Goal: Task Accomplishment & Management: Use online tool/utility

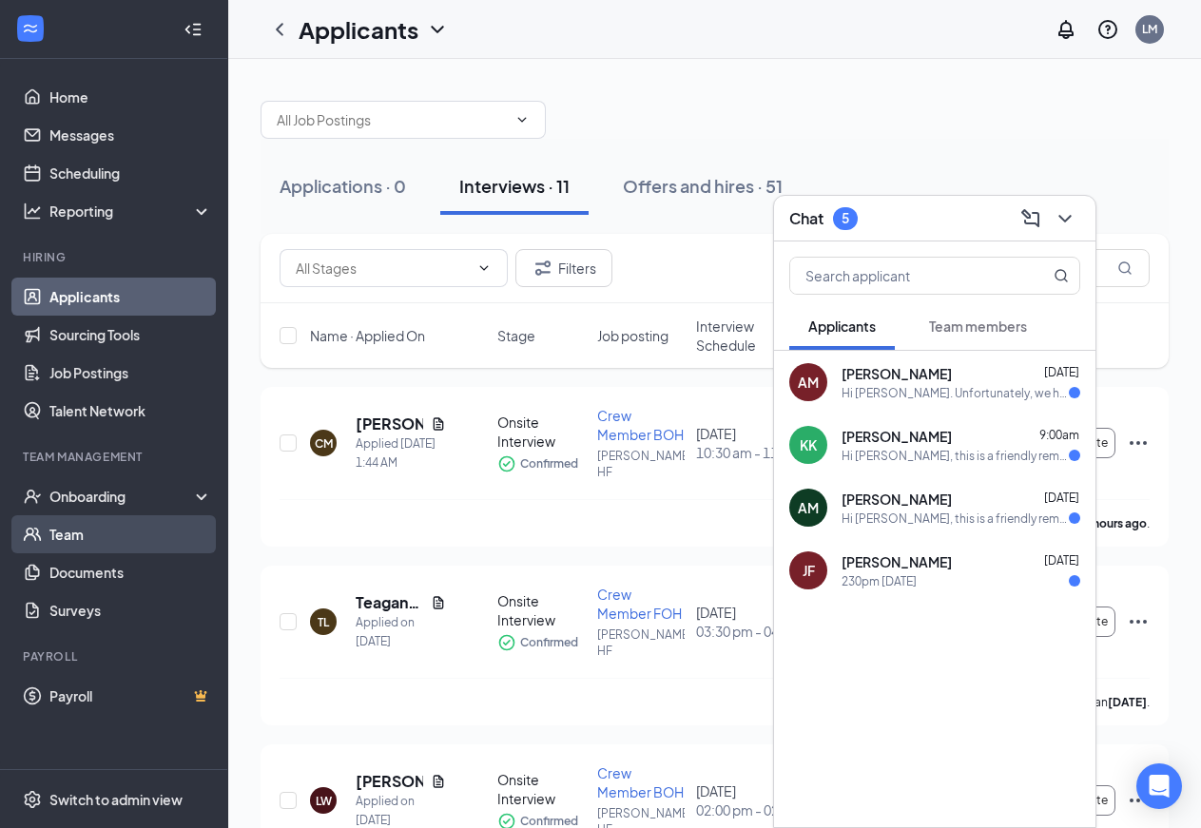
click at [65, 535] on link "Team" at bounding box center [130, 534] width 163 height 38
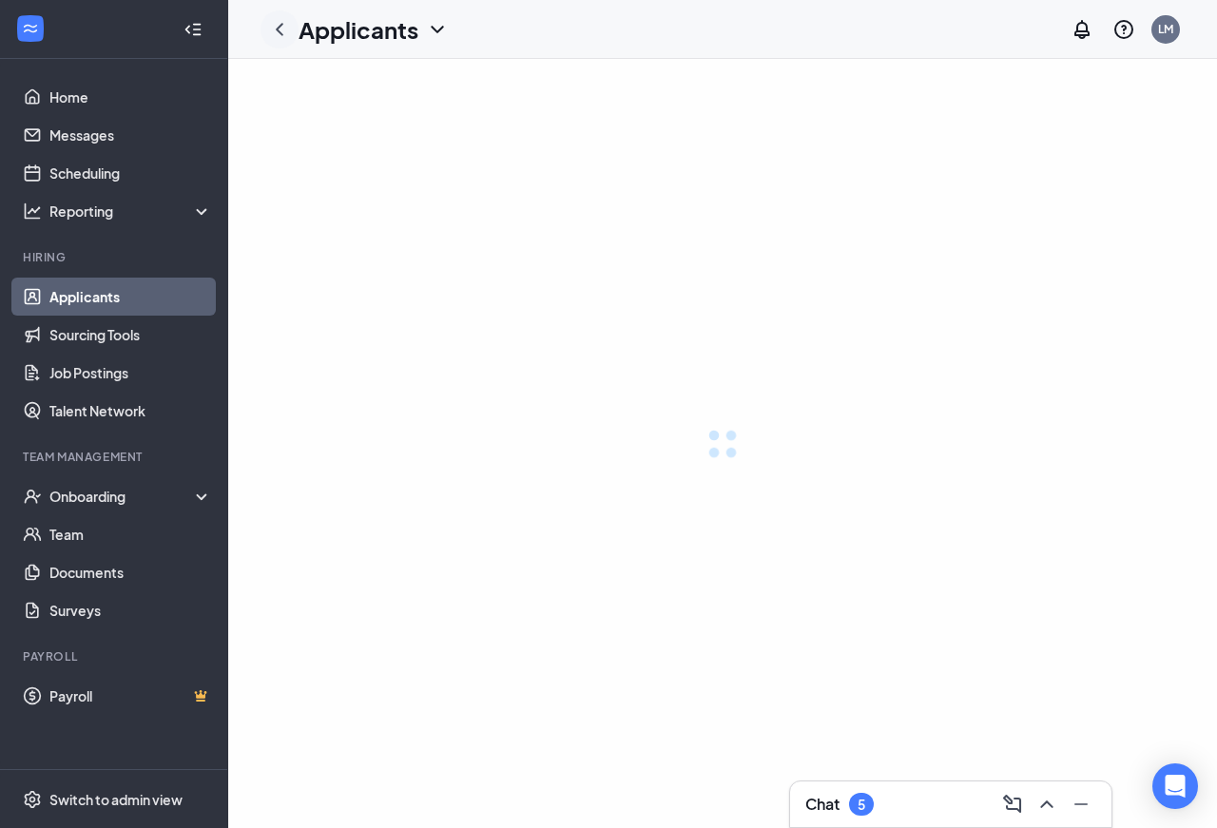
click at [279, 29] on icon "ChevronLeft" at bounding box center [279, 29] width 23 height 23
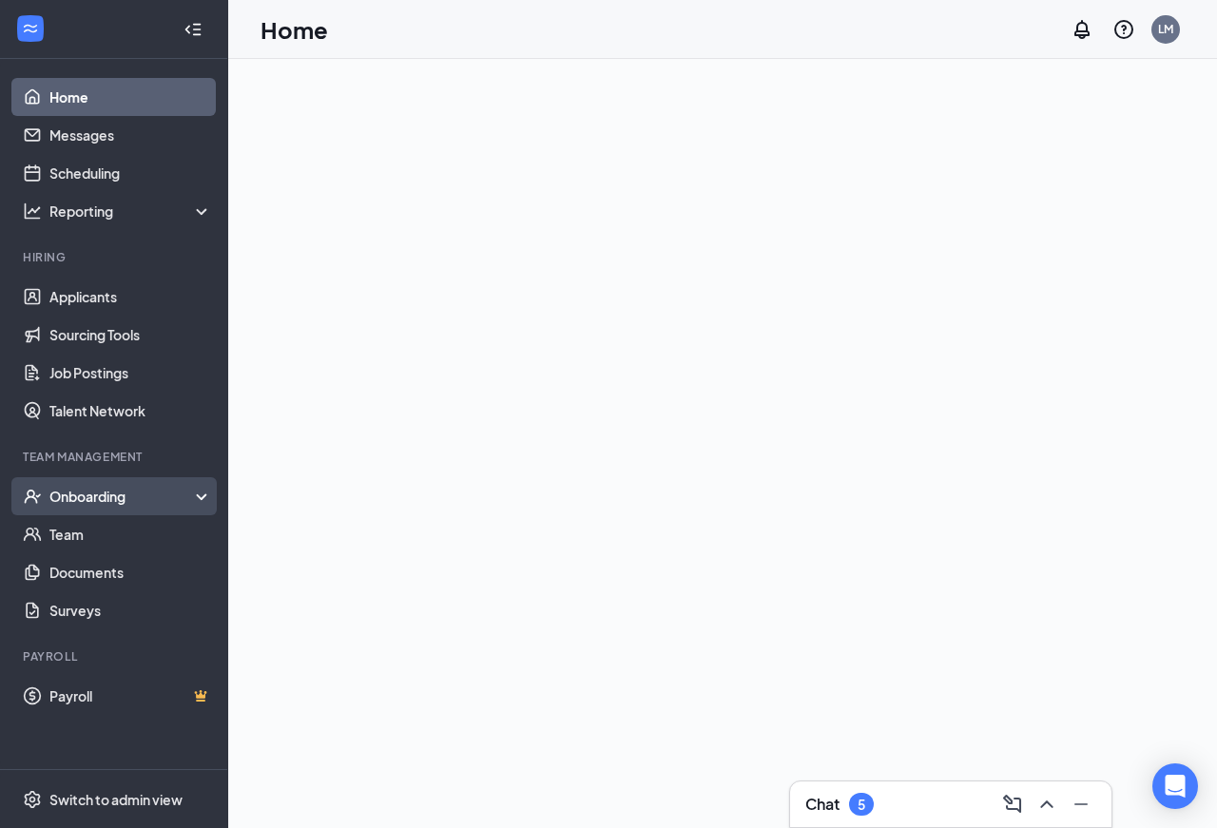
click at [121, 499] on div "Onboarding" at bounding box center [122, 496] width 146 height 19
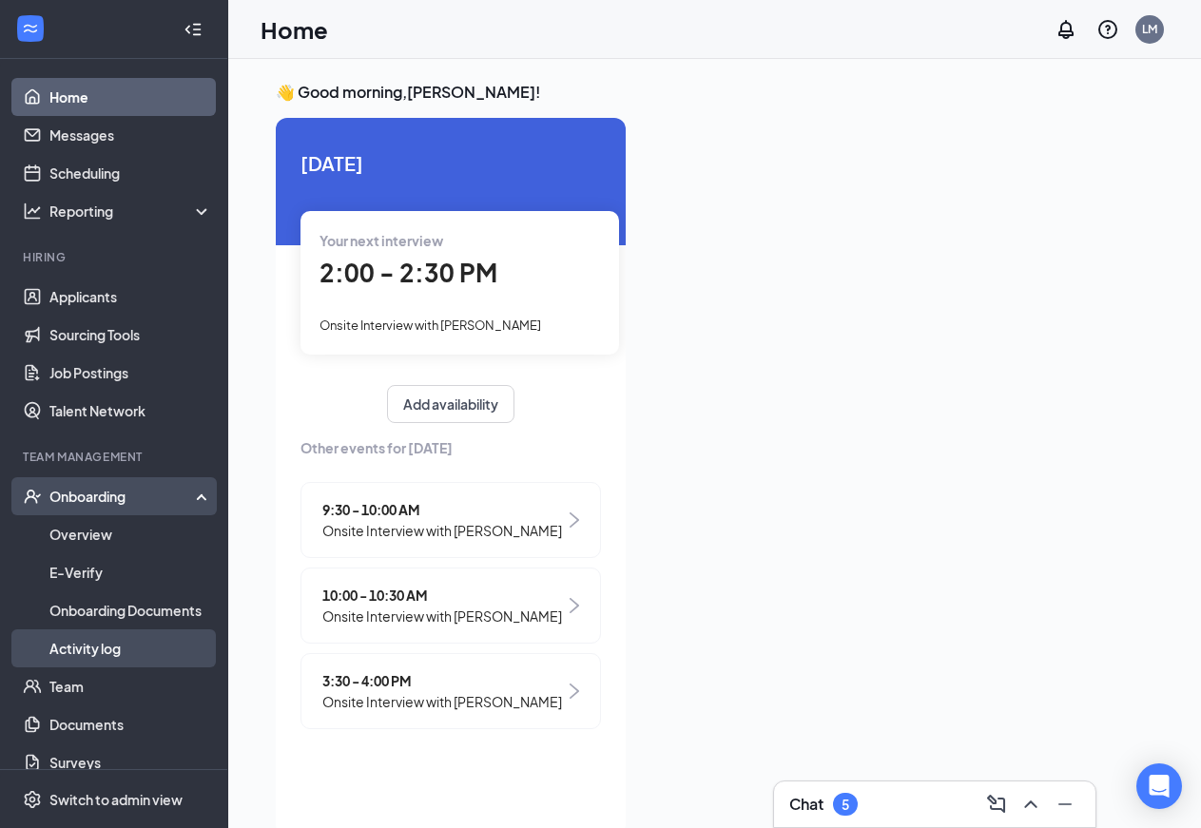
click at [86, 655] on link "Activity log" at bounding box center [130, 648] width 163 height 38
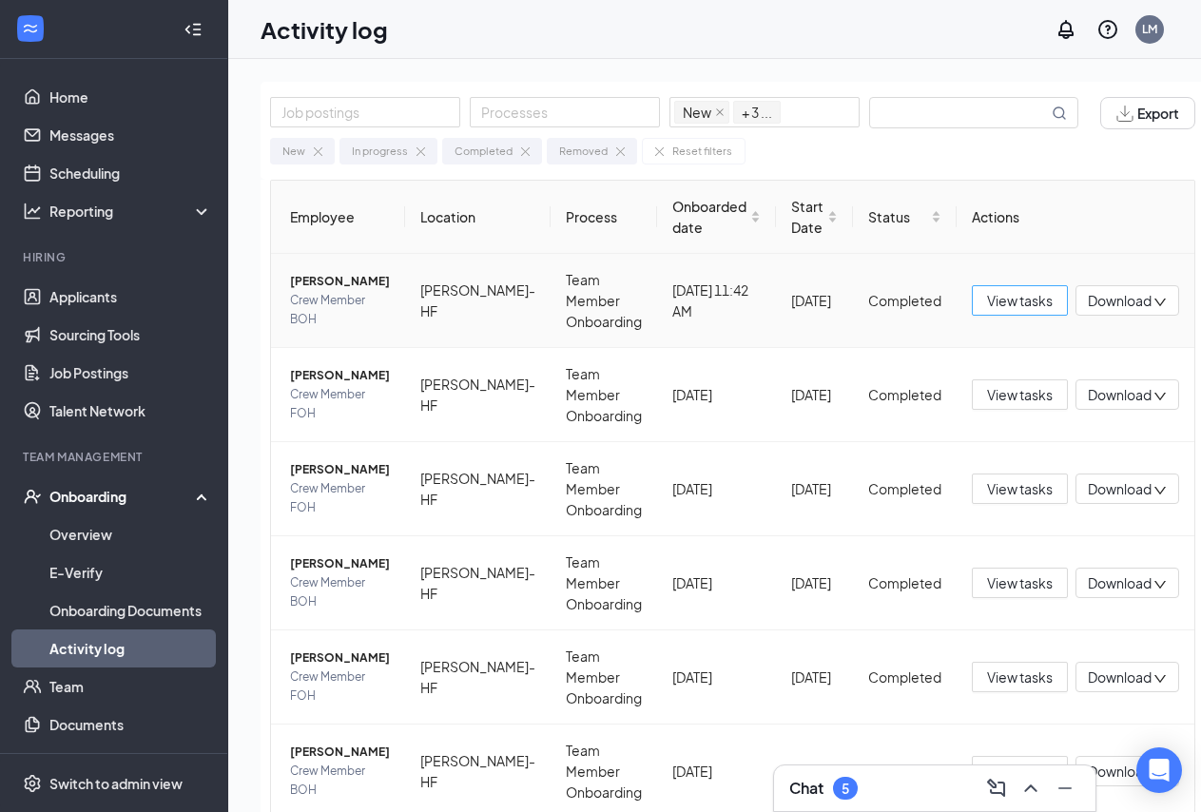
click at [989, 304] on span "View tasks" at bounding box center [1020, 300] width 66 height 21
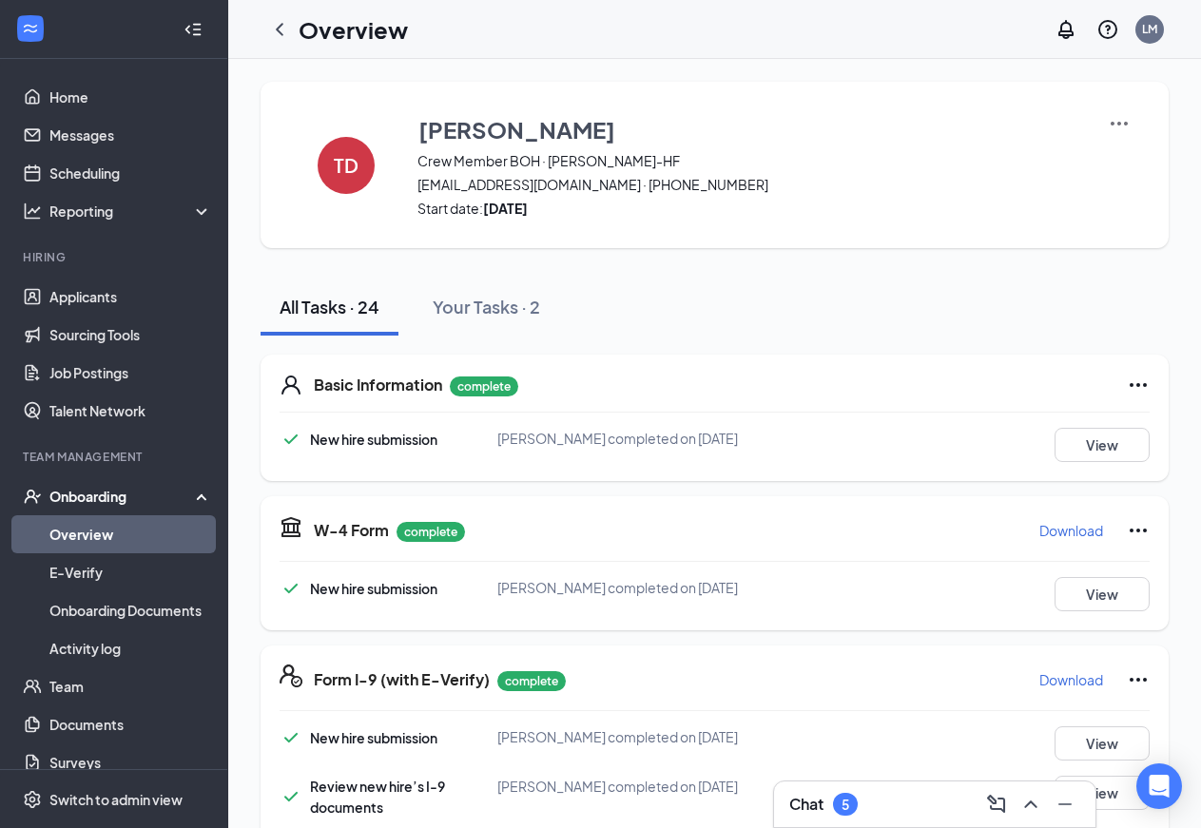
scroll to position [90, 0]
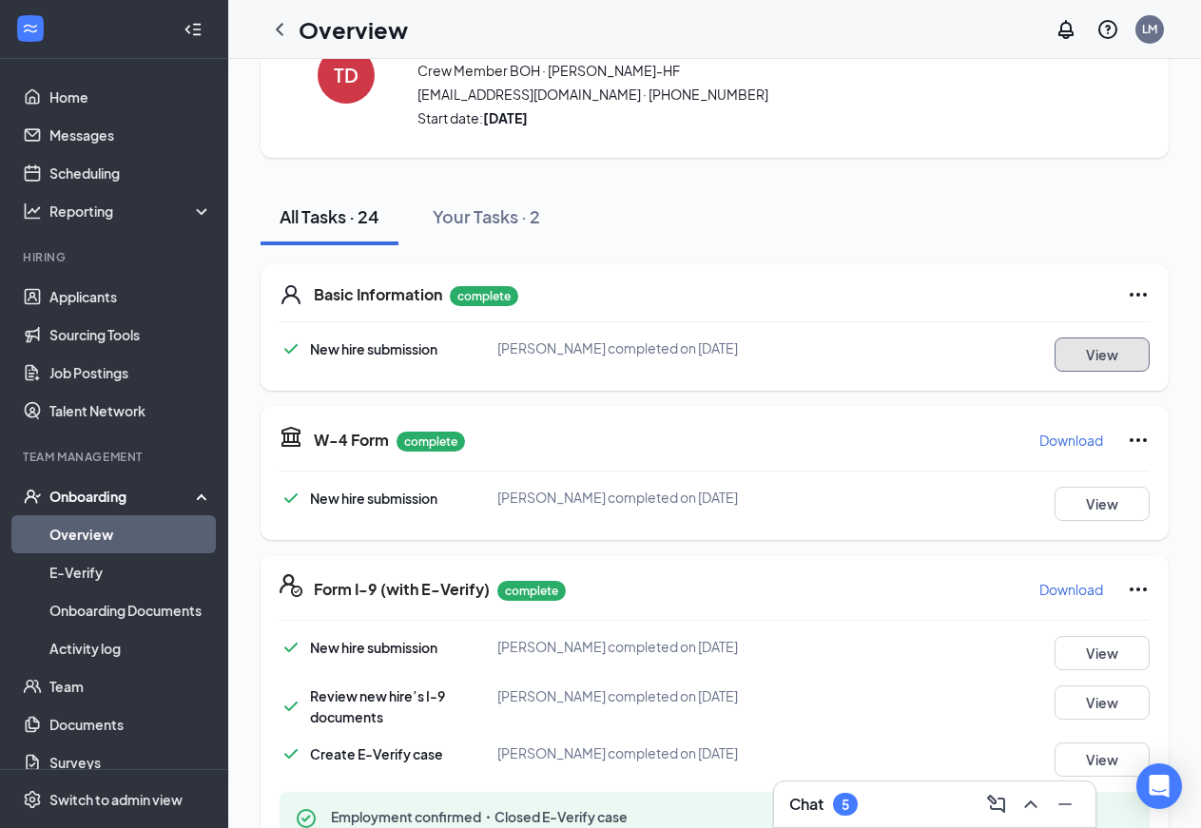
click at [1086, 353] on button "View" at bounding box center [1101, 355] width 95 height 34
